Goal: Communication & Community: Participate in discussion

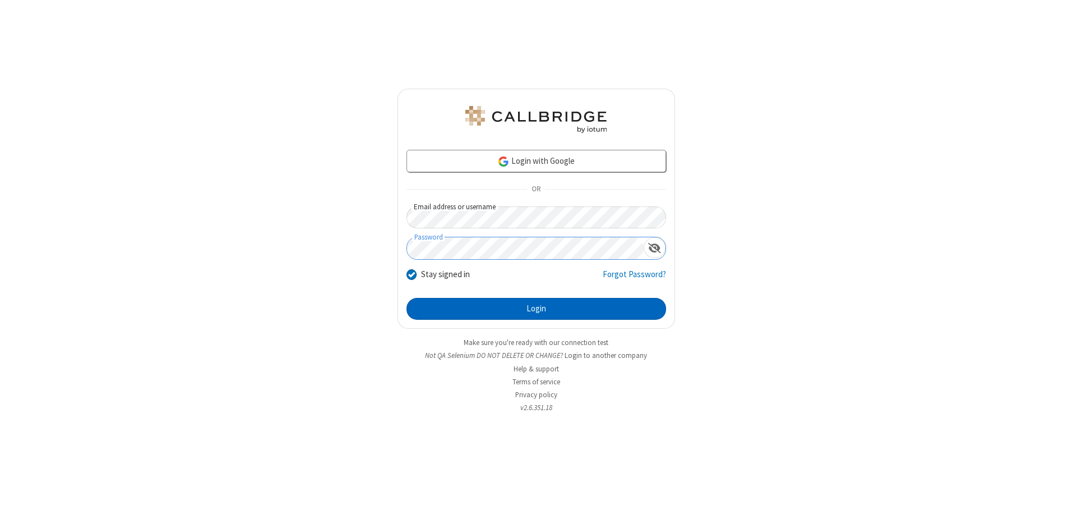
click at [536, 308] on button "Login" at bounding box center [537, 309] width 260 height 22
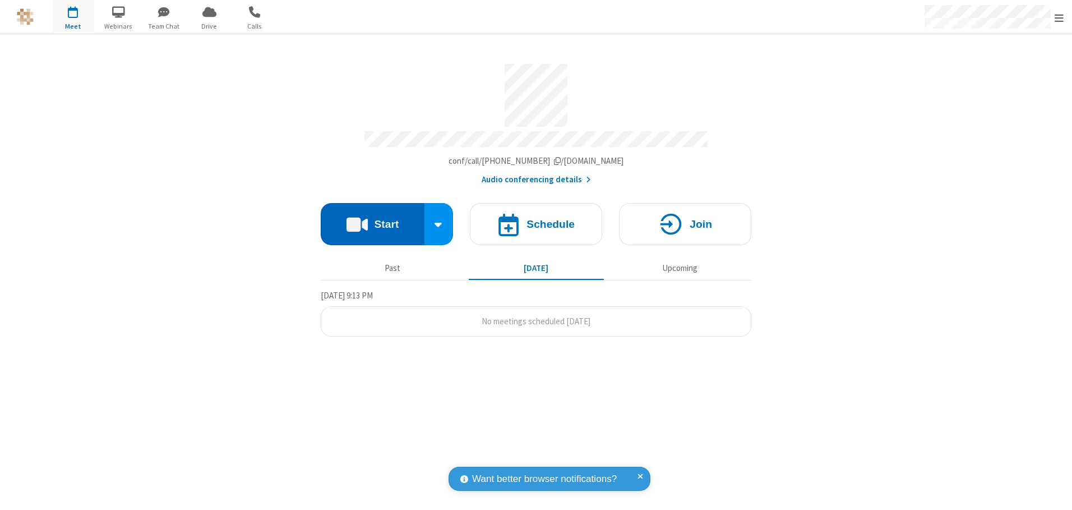
click at [372, 220] on button "Start" at bounding box center [373, 224] width 104 height 42
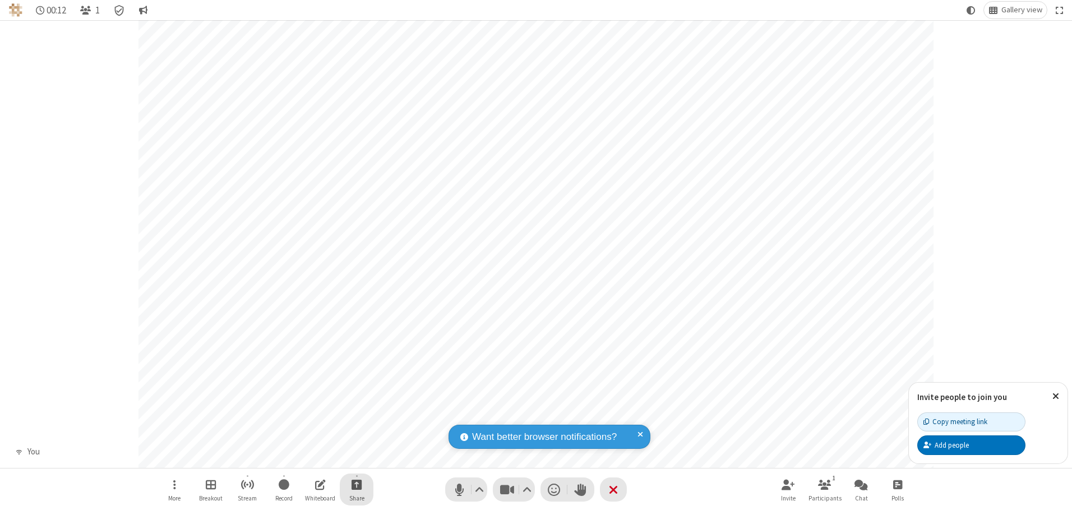
click at [357, 484] on span "Start sharing" at bounding box center [357, 484] width 11 height 14
click at [356, 416] on span "Share additional camera" at bounding box center [363, 418] width 83 height 10
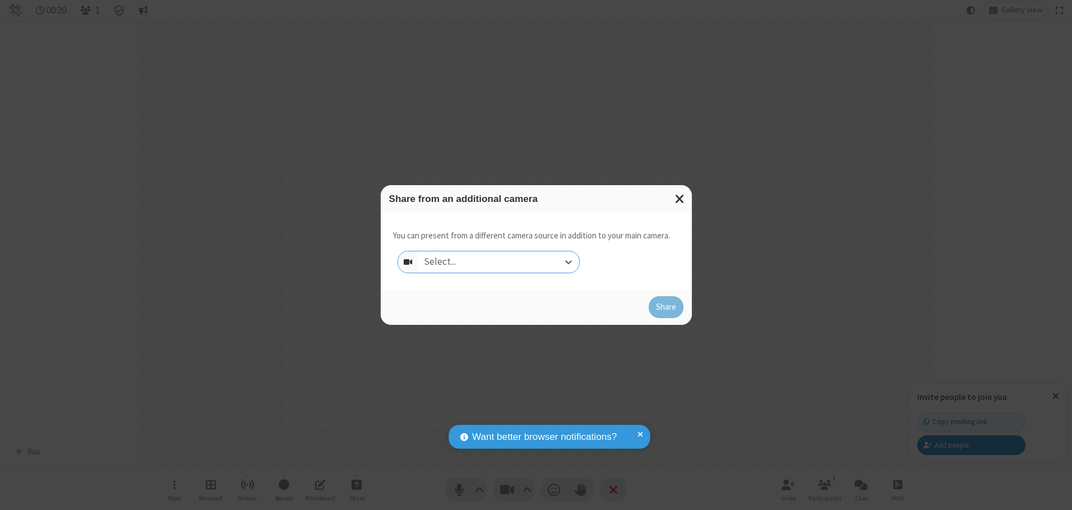
click at [499, 261] on div "Select..." at bounding box center [498, 261] width 161 height 21
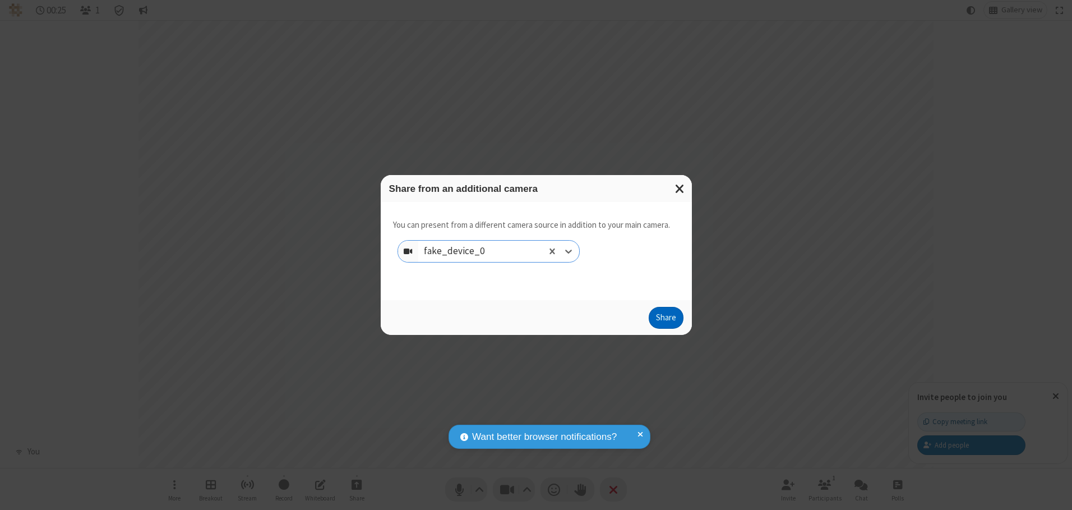
click at [666, 320] on button "Share" at bounding box center [666, 318] width 35 height 22
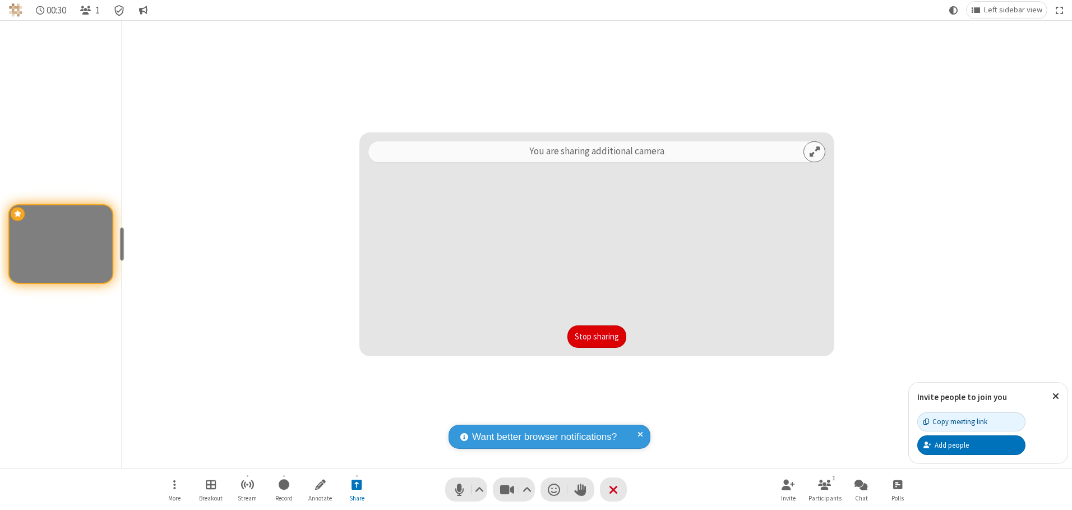
click at [597, 336] on button "Stop sharing" at bounding box center [597, 336] width 59 height 22
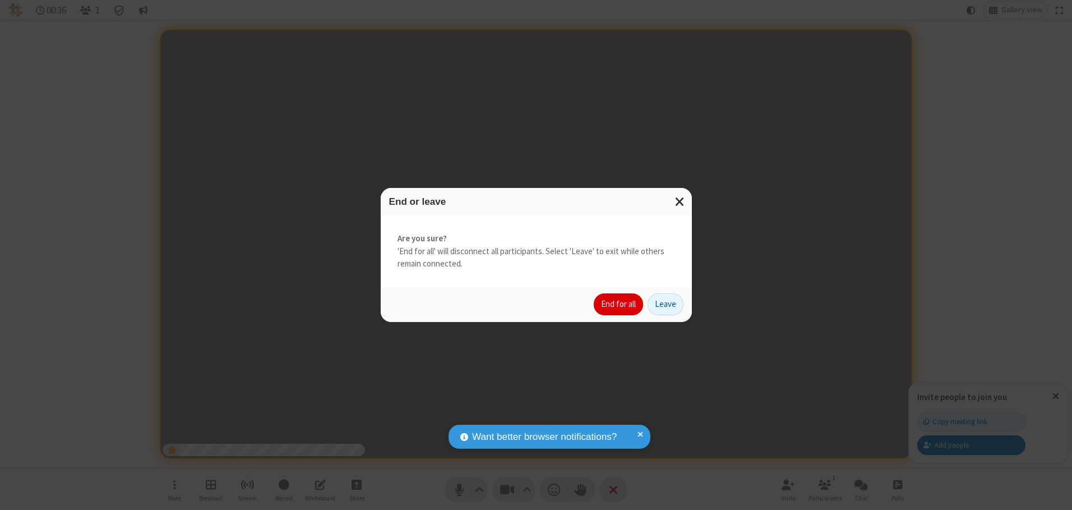
click at [619, 304] on button "End for all" at bounding box center [618, 304] width 49 height 22
